Goal: Entertainment & Leisure: Consume media (video, audio)

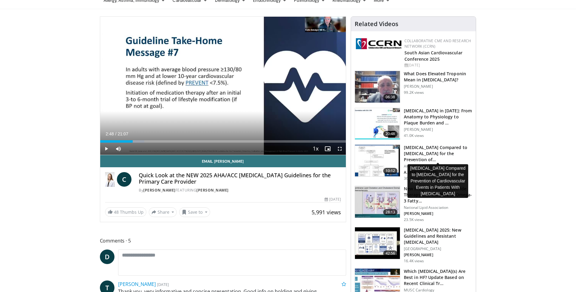
click at [412, 157] on h3 "[MEDICAL_DATA] Compared to [MEDICAL_DATA] for the Prevention of…" at bounding box center [438, 154] width 68 height 18
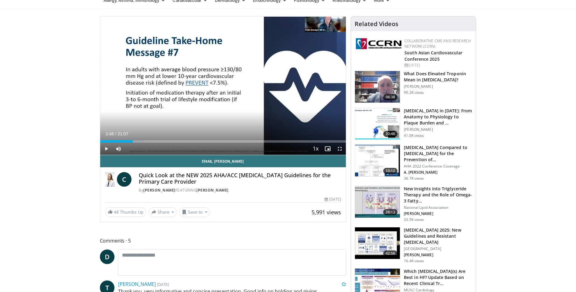
click at [392, 161] on img at bounding box center [377, 161] width 45 height 32
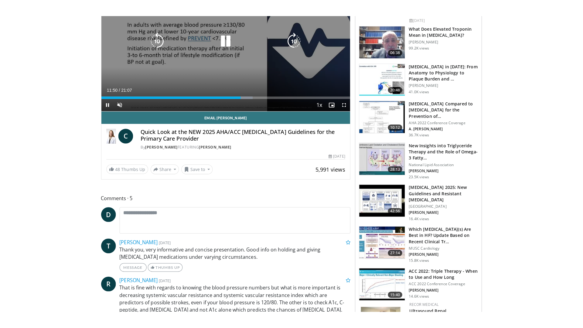
scroll to position [30, 0]
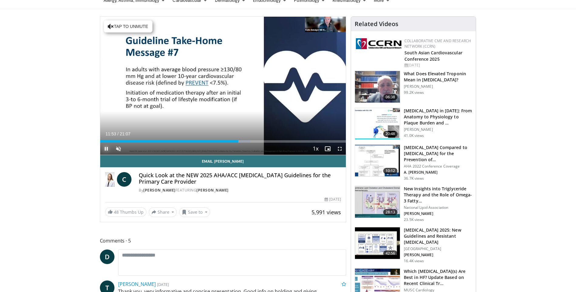
click at [105, 147] on span "Video Player" at bounding box center [106, 149] width 12 height 12
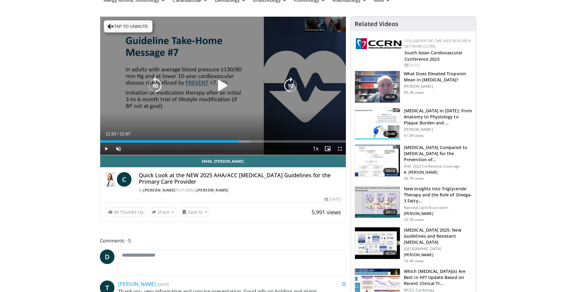
click at [217, 85] on icon "Video Player" at bounding box center [222, 85] width 17 height 17
click at [215, 128] on div "10 seconds Tap to unmute" at bounding box center [223, 86] width 246 height 138
click at [221, 126] on div "10 seconds Tap to unmute" at bounding box center [223, 86] width 246 height 138
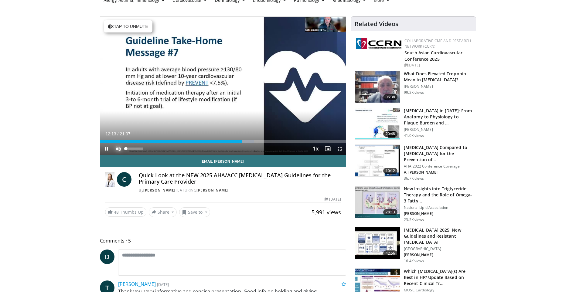
click at [115, 149] on span "Video Player" at bounding box center [118, 149] width 12 height 12
click at [329, 149] on span "Video Player" at bounding box center [328, 149] width 12 height 12
click at [330, 148] on span "Video Player" at bounding box center [328, 149] width 12 height 12
click at [329, 148] on span "Video Player" at bounding box center [328, 149] width 12 height 12
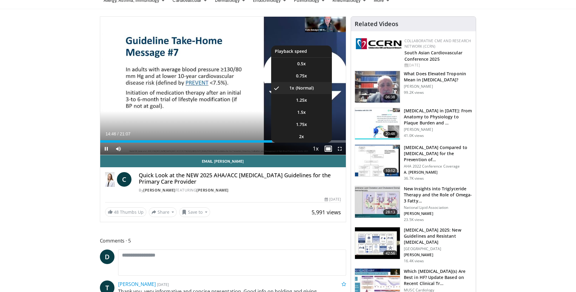
click at [316, 148] on span "Video Player" at bounding box center [315, 149] width 9 height 12
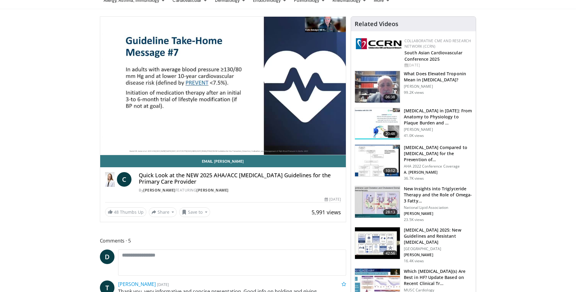
click at [316, 148] on video-js "**********" at bounding box center [223, 86] width 246 height 138
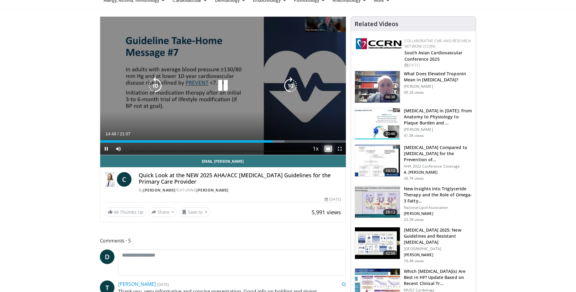
click at [330, 149] on span "Video Player" at bounding box center [328, 149] width 12 height 12
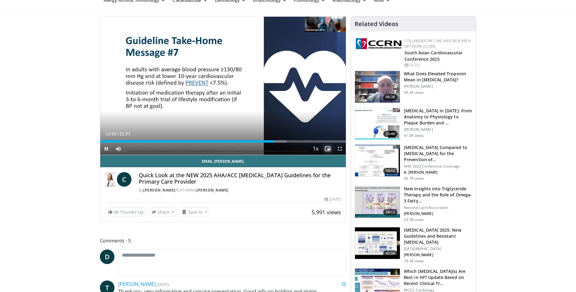
click at [330, 148] on span "Video Player" at bounding box center [328, 149] width 12 height 12
click at [337, 143] on span "Video Player" at bounding box center [340, 149] width 12 height 12
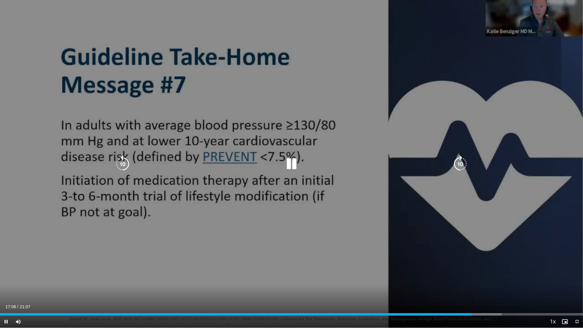
click at [288, 166] on icon "Video Player" at bounding box center [291, 163] width 17 height 17
